Goal: Task Accomplishment & Management: Complete application form

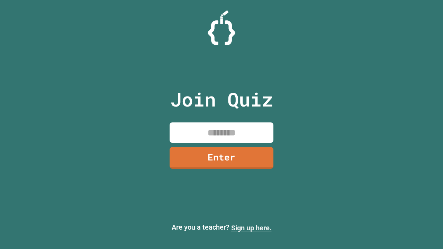
click at [251, 228] on link "Sign up here." at bounding box center [251, 228] width 40 height 8
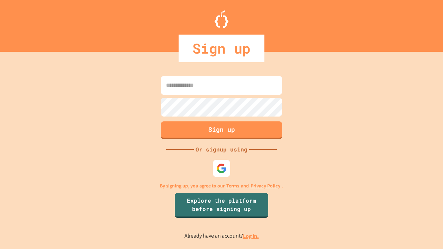
click at [251, 236] on link "Log in." at bounding box center [251, 236] width 16 height 7
